Goal: Navigation & Orientation: Find specific page/section

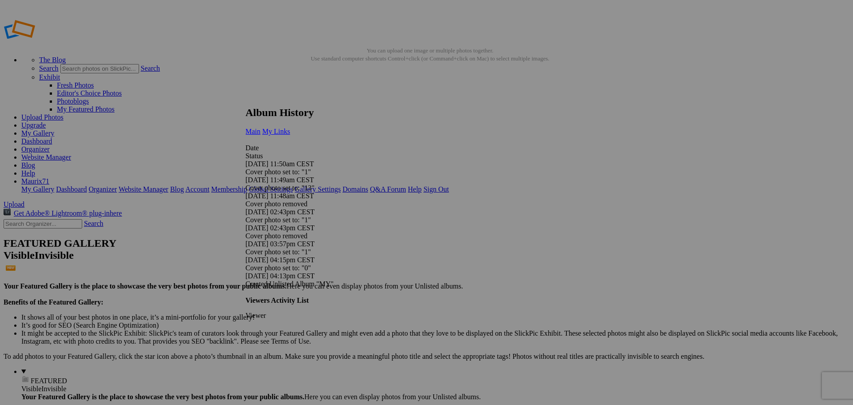
click at [290, 128] on link "My Links" at bounding box center [276, 132] width 28 height 8
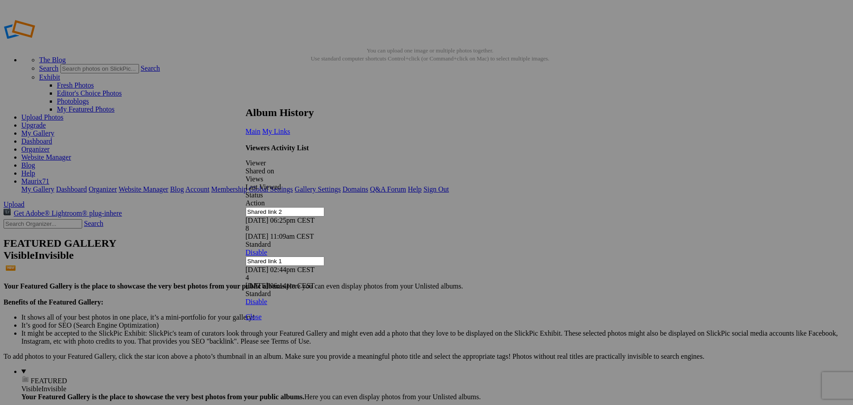
click at [246, 98] on link at bounding box center [246, 98] width 0 height 0
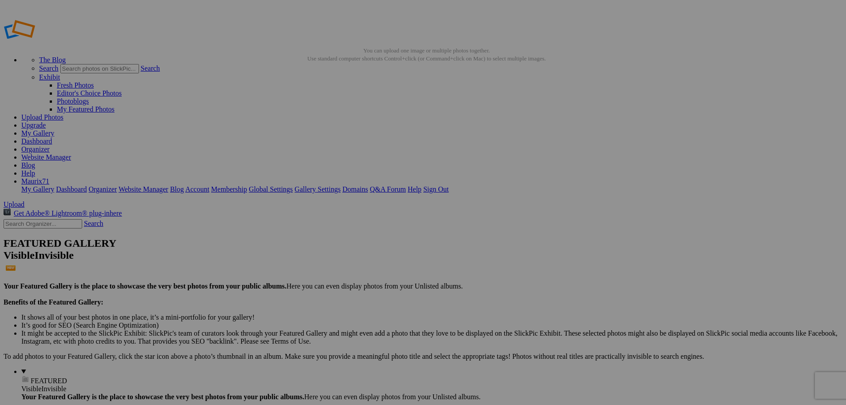
drag, startPoint x: 0, startPoint y: 0, endPoint x: 53, endPoint y: 147, distance: 156.3
drag, startPoint x: 0, startPoint y: 0, endPoint x: 61, endPoint y: 162, distance: 172.8
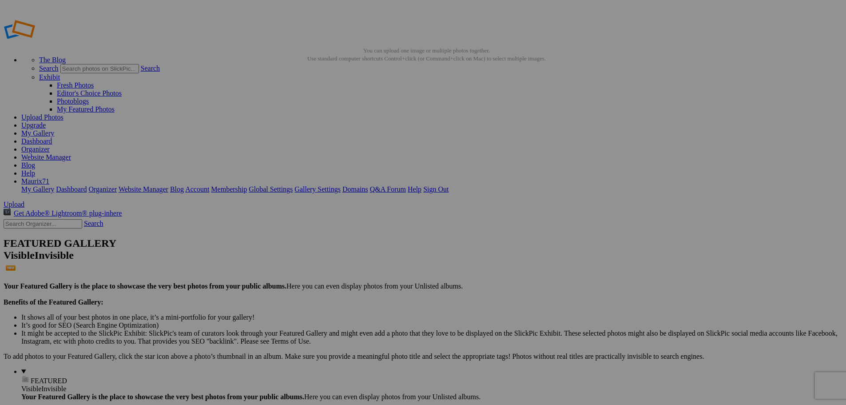
click at [52, 137] on link "Dashboard" at bounding box center [36, 141] width 31 height 8
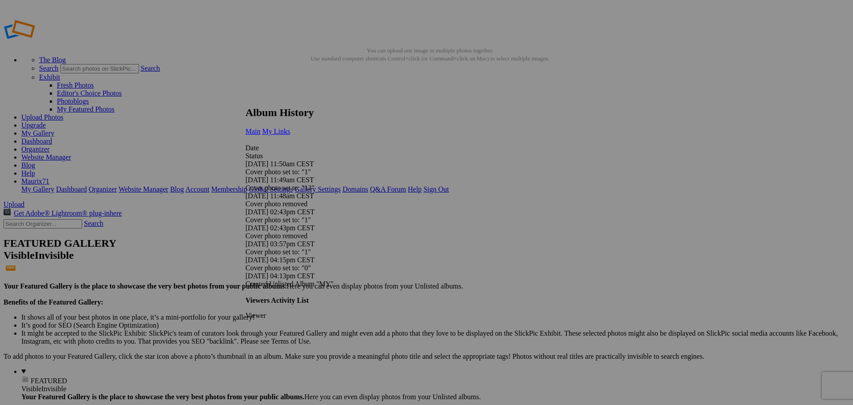
click at [290, 128] on span "My Links" at bounding box center [276, 132] width 28 height 8
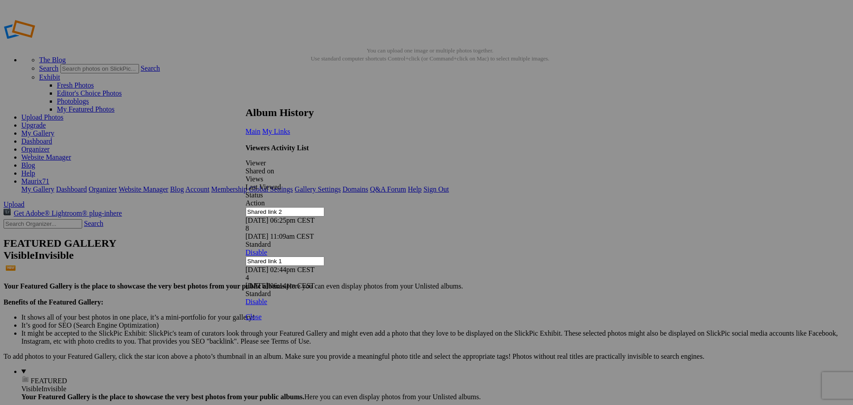
click at [246, 98] on link at bounding box center [246, 98] width 0 height 0
